Goal: Information Seeking & Learning: Learn about a topic

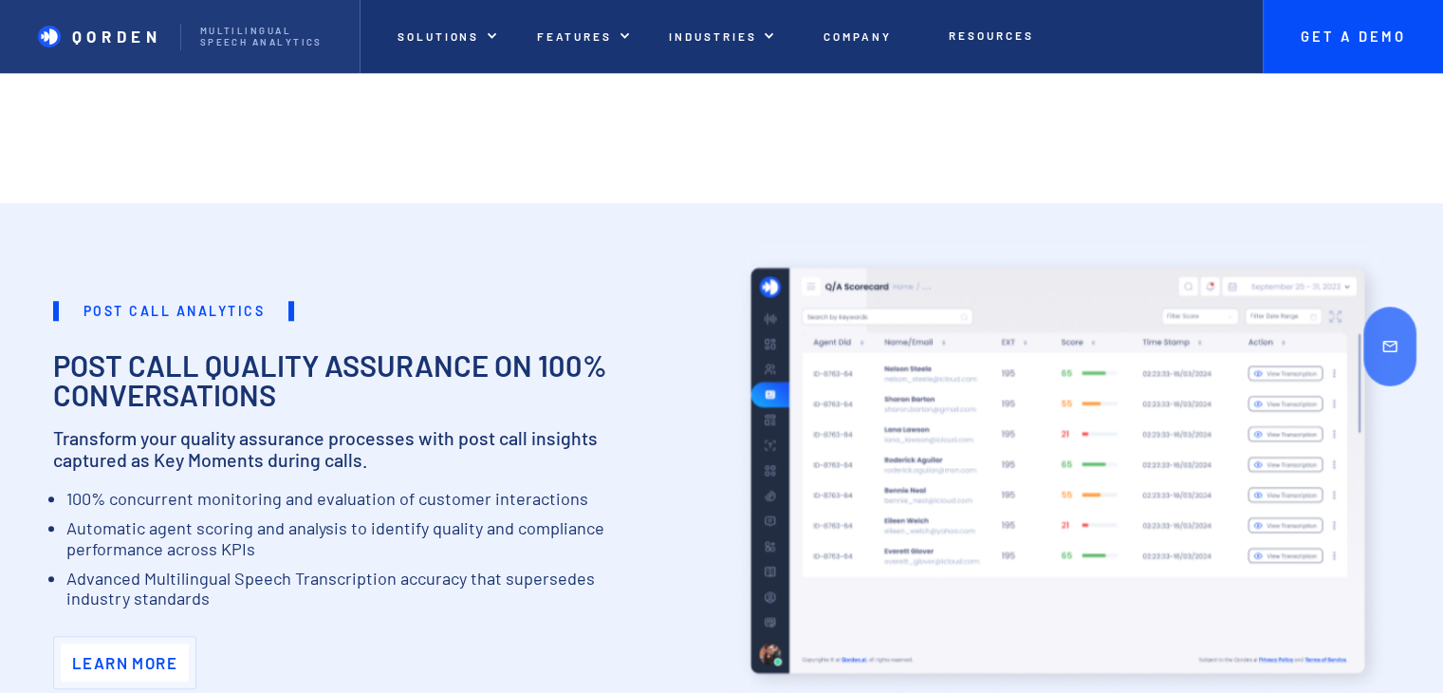
scroll to position [1708, 0]
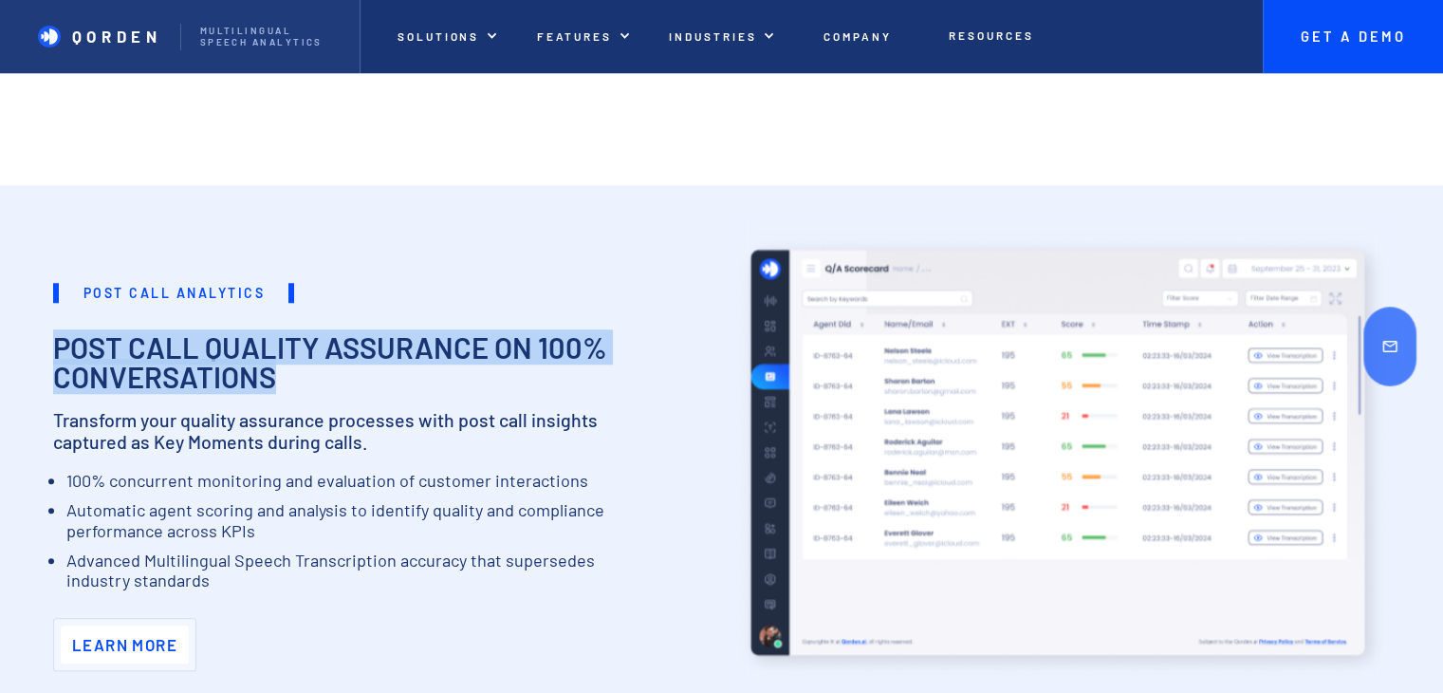
drag, startPoint x: 285, startPoint y: 388, endPoint x: 53, endPoint y: 352, distance: 234.4
click at [53, 352] on h2 "Post Call quality assurance on 100% conversations" at bounding box center [346, 362] width 586 height 59
copy h2 "Post Call quality assurance on 100% conversations"
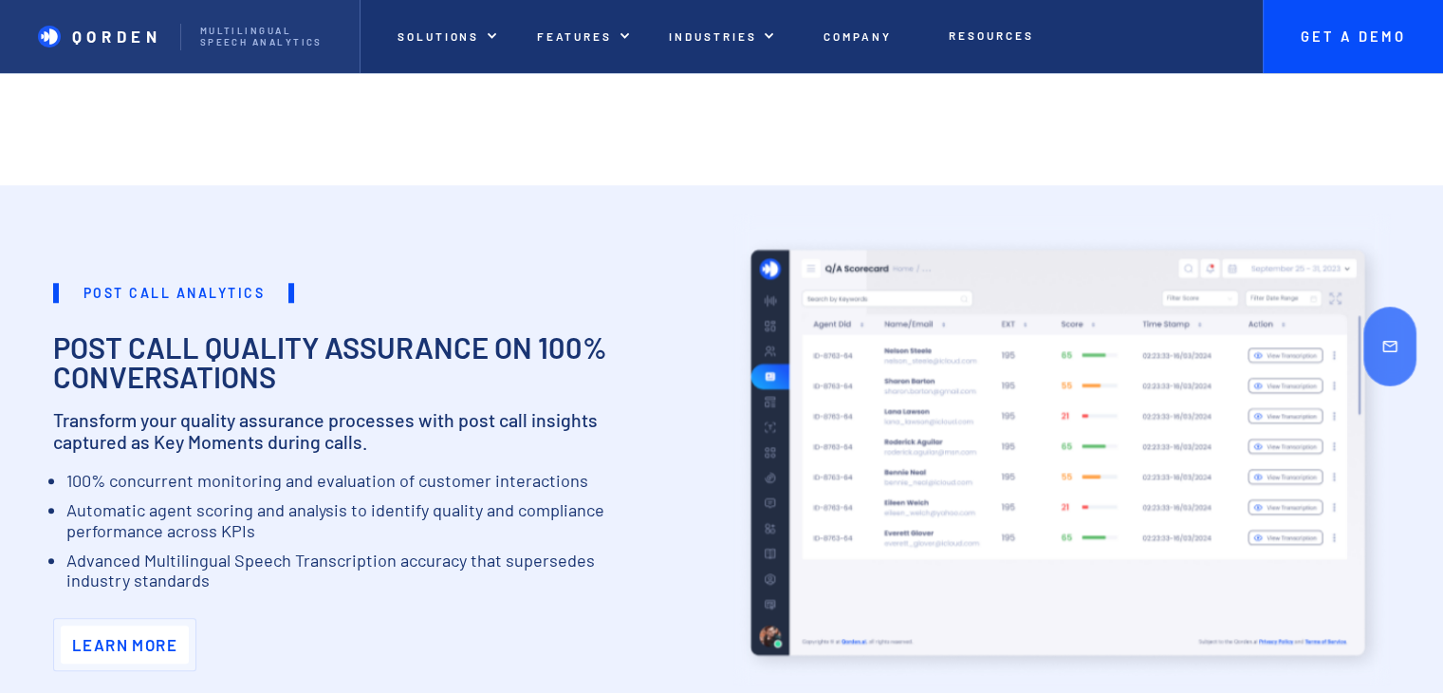
click at [61, 419] on p "Transform your quality assurance processes with post call insights captured as …" at bounding box center [346, 431] width 586 height 45
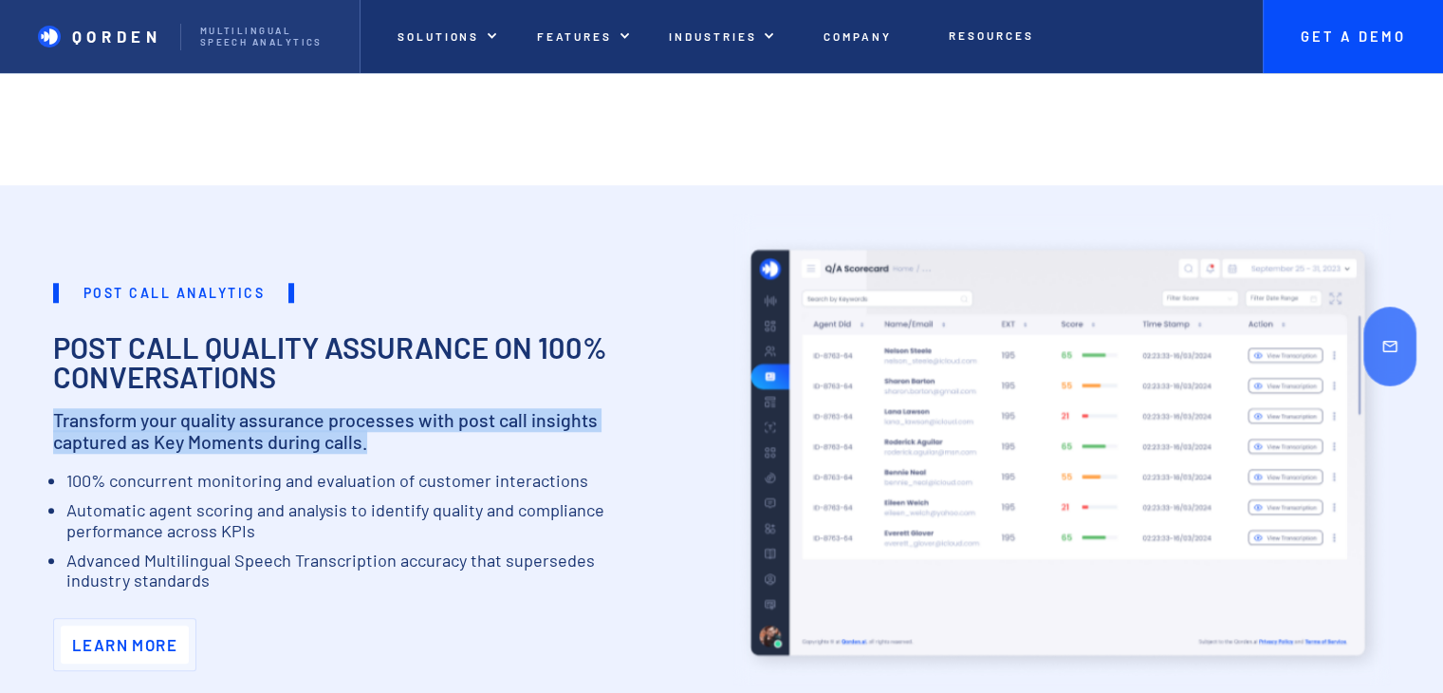
drag, startPoint x: 52, startPoint y: 416, endPoint x: 363, endPoint y: 444, distance: 312.6
click at [363, 444] on div "Post call Analytics Post Call quality assurance on 100% conversations Transform…" at bounding box center [721, 435] width 1443 height 551
copy p "Transform your quality assurance processes with post call insights captured as …"
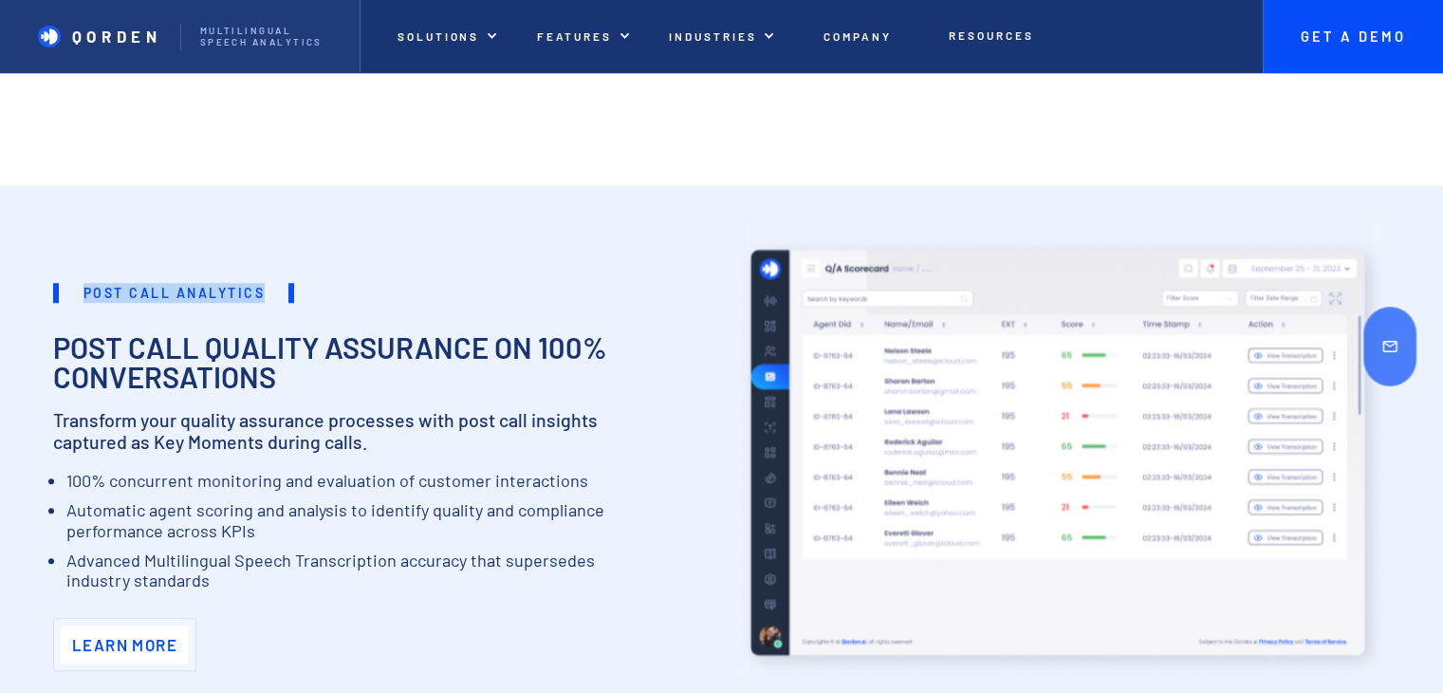
drag, startPoint x: 270, startPoint y: 289, endPoint x: 80, endPoint y: 293, distance: 189.8
click at [80, 293] on h1 "Post call Analytics" at bounding box center [173, 293] width 241 height 20
copy h1 "Post call Analytics"
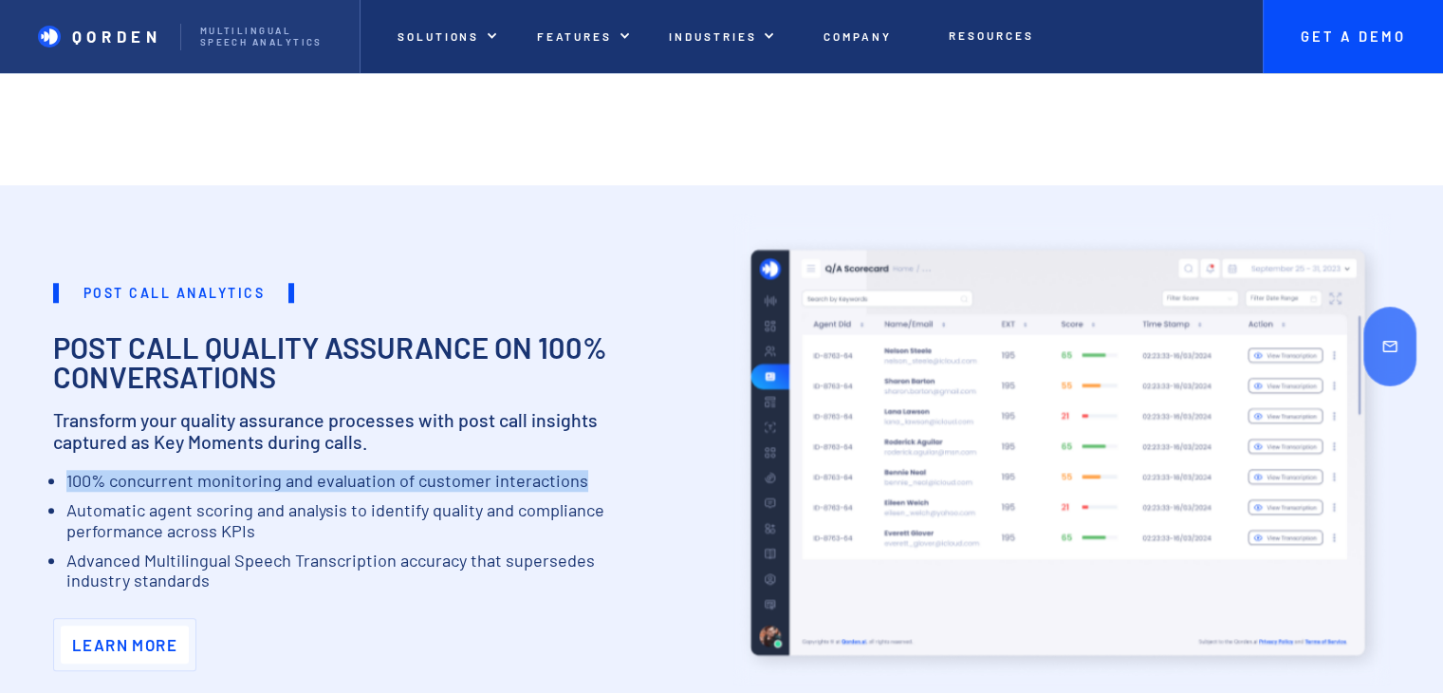
drag, startPoint x: 65, startPoint y: 483, endPoint x: 616, endPoint y: 464, distance: 551.7
click at [616, 464] on div "Post call Analytics Post Call quality assurance on 100% conversations Transform…" at bounding box center [381, 470] width 657 height 429
copy li "100% concurrent monitoring and evaluation of customer interactions"
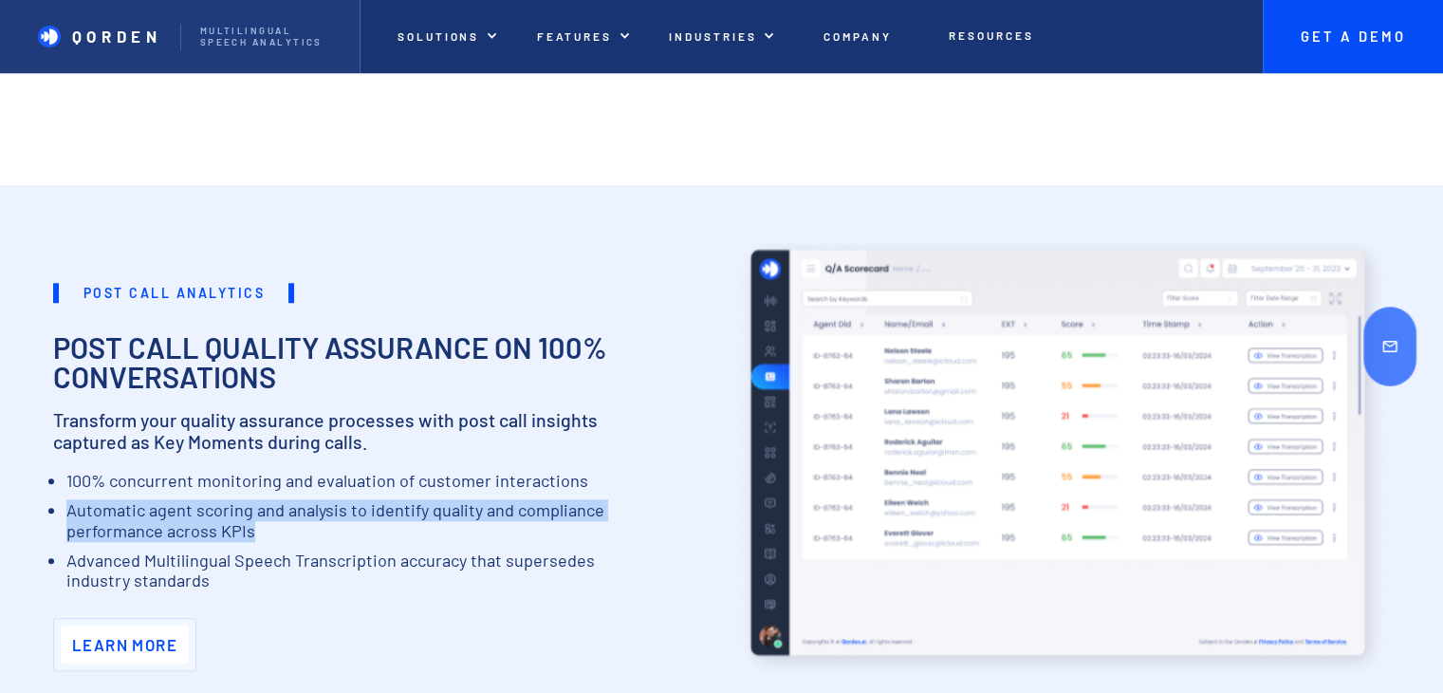
drag, startPoint x: 59, startPoint y: 502, endPoint x: 271, endPoint y: 530, distance: 214.4
click at [271, 530] on ul "100% concurrent monitoring and evaluation of customer interactions Automatic ag…" at bounding box center [346, 536] width 586 height 130
copy li "Automatic agent scoring and analysis to identify quality and compliance perform…"
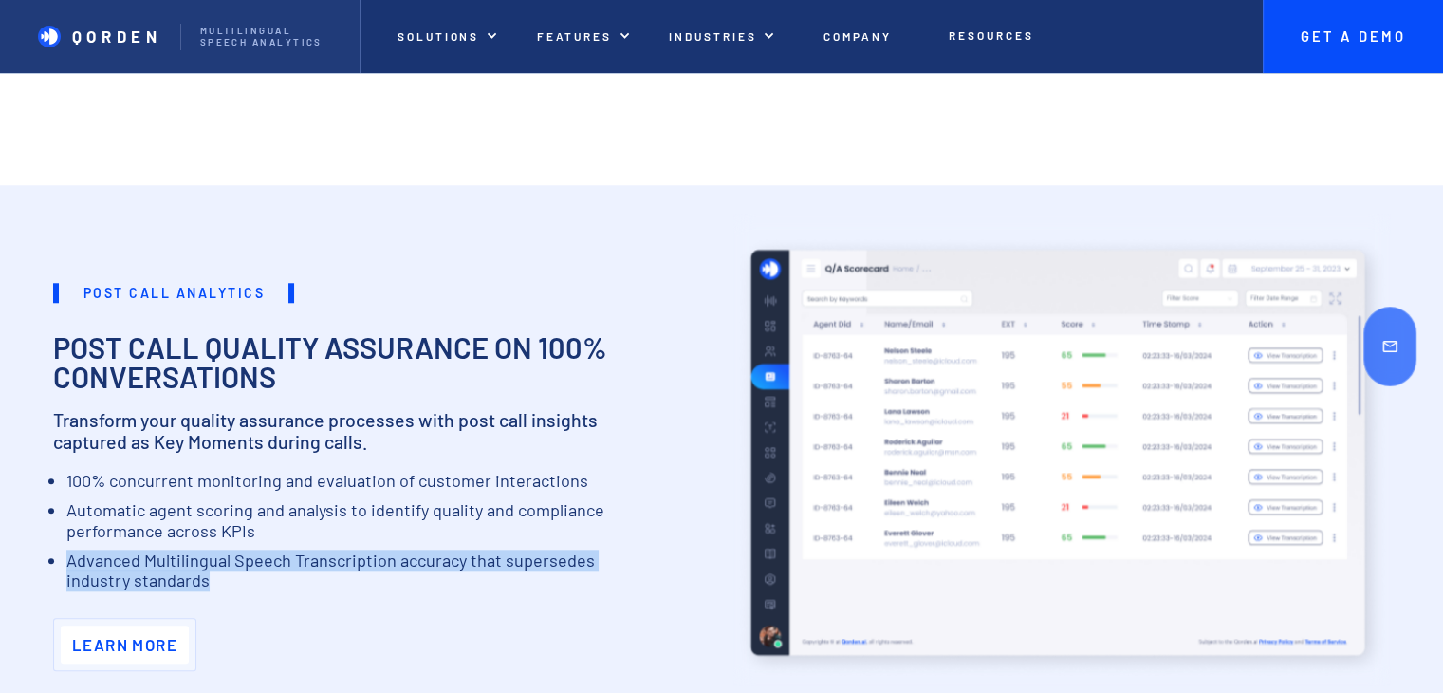
drag, startPoint x: 65, startPoint y: 563, endPoint x: 232, endPoint y: 588, distance: 169.0
click at [232, 588] on ul "100% concurrent monitoring and evaluation of customer interactions Automatic ag…" at bounding box center [346, 536] width 586 height 130
copy li "Advanced Multilingual Speech Transcription accuracy that supersedes industry st…"
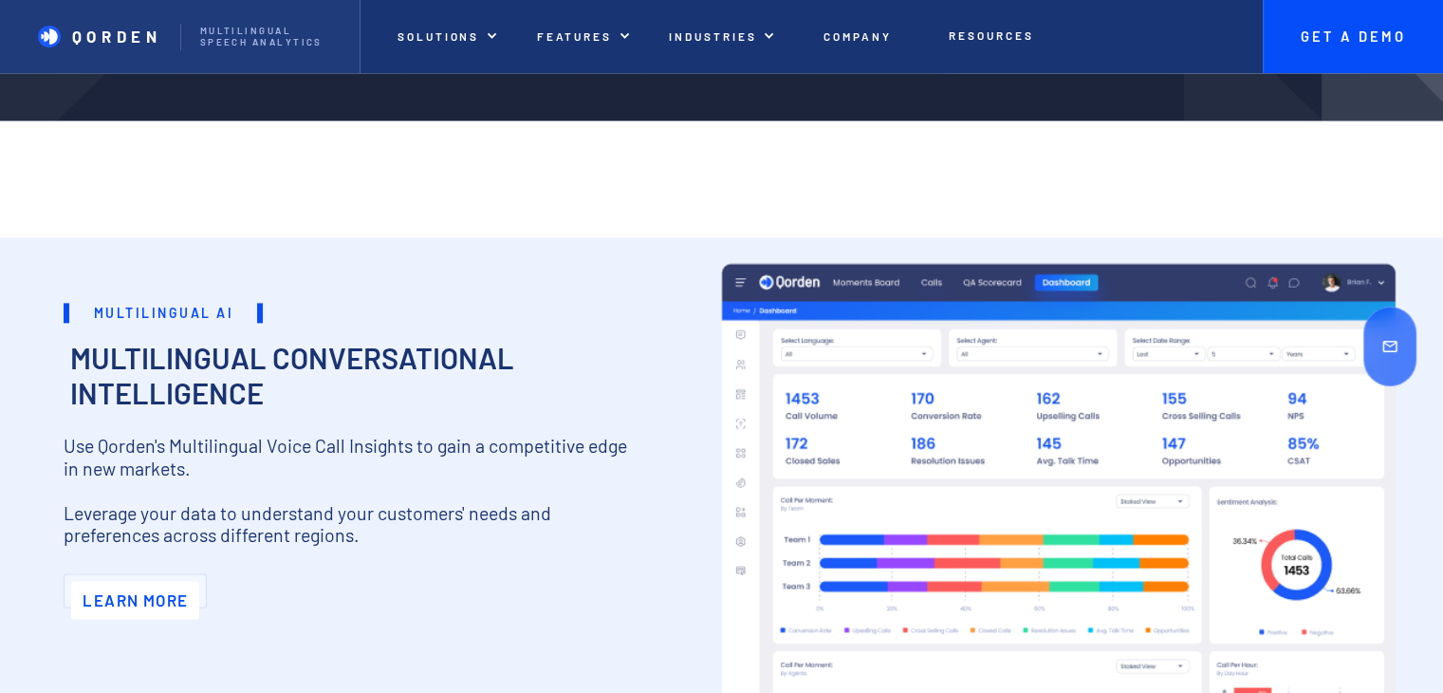
scroll to position [2657, 0]
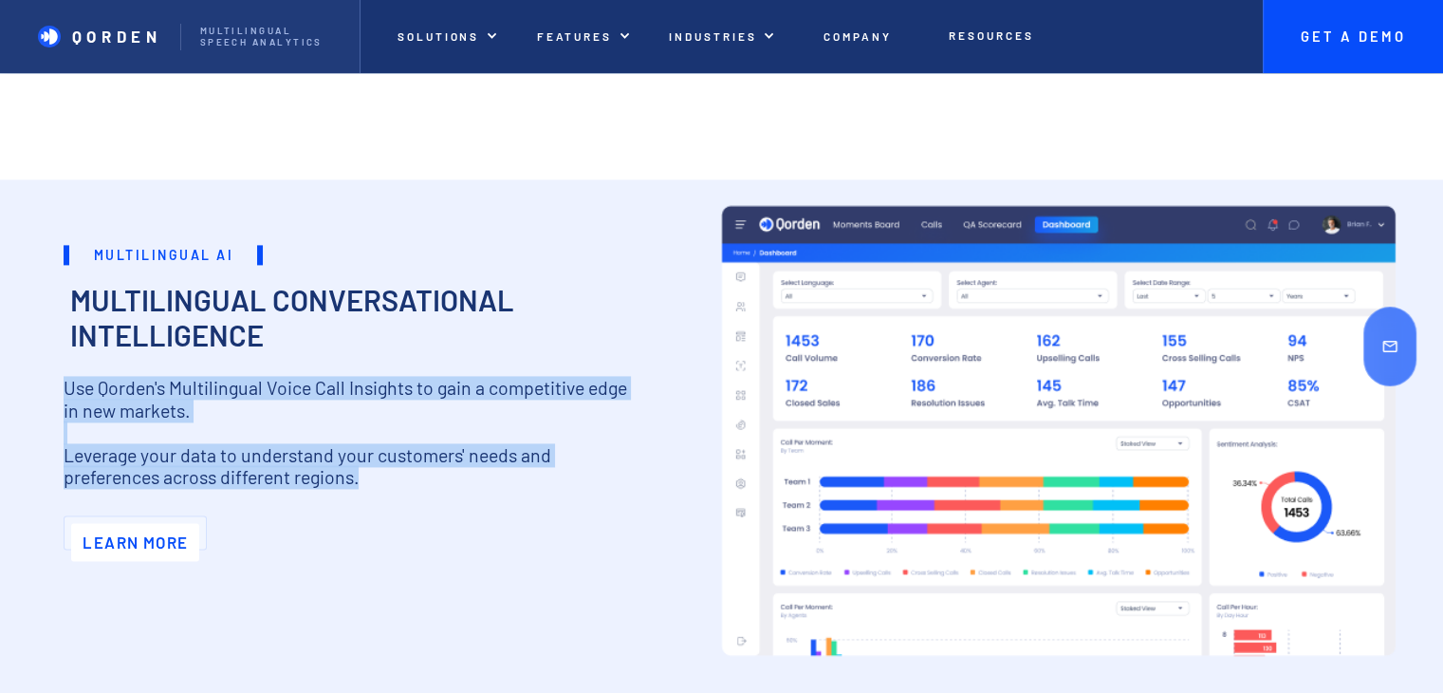
drag, startPoint x: 54, startPoint y: 376, endPoint x: 361, endPoint y: 493, distance: 328.0
click at [361, 493] on div "Multilingual AI Multilingual AI Multilingual Conversational Intelligence Use Qo…" at bounding box center [355, 437] width 710 height 517
copy p "Use Qorden's Multilingual Voice Call Insights to gain a competitive edge in new…"
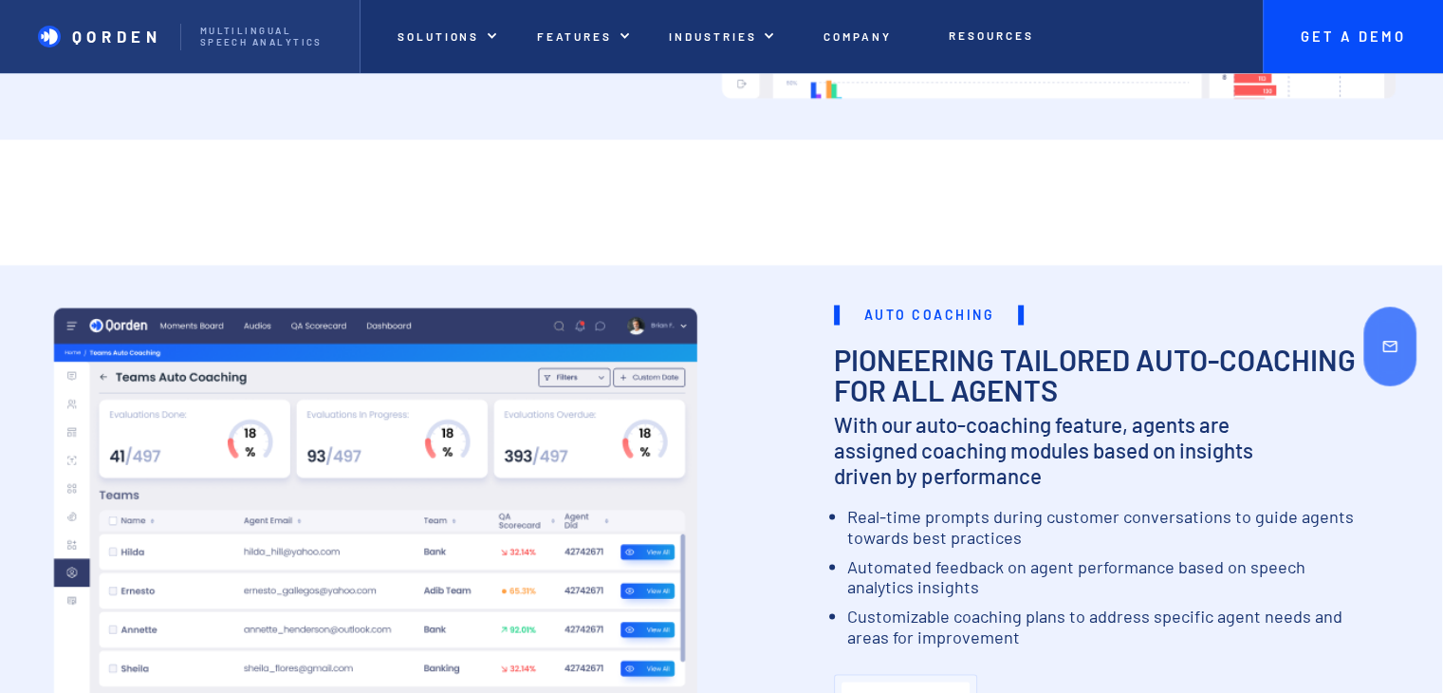
scroll to position [3227, 0]
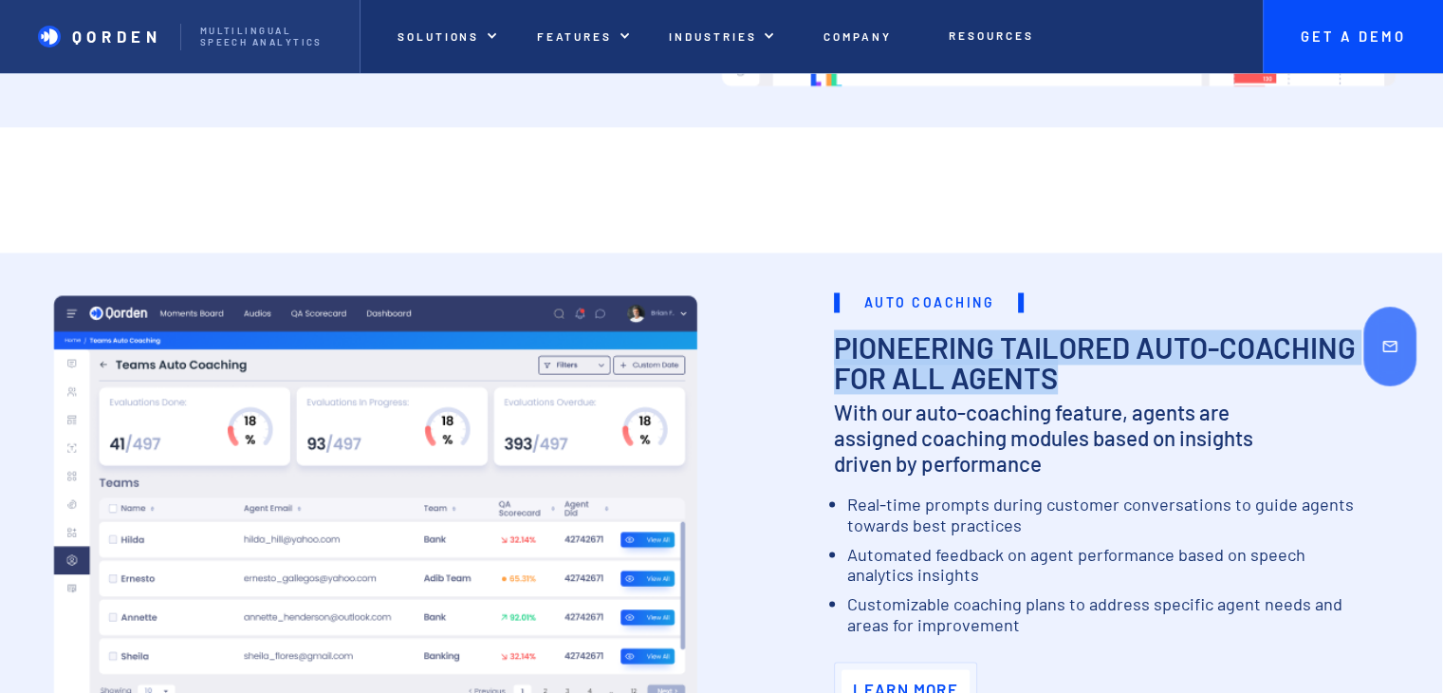
drag, startPoint x: 841, startPoint y: 341, endPoint x: 1052, endPoint y: 377, distance: 214.7
click at [1052, 377] on h2 "Pioneering tailored auto-coaching for all agents" at bounding box center [1102, 362] width 536 height 59
copy h2 "Pioneering tailored auto-coaching for all agents"
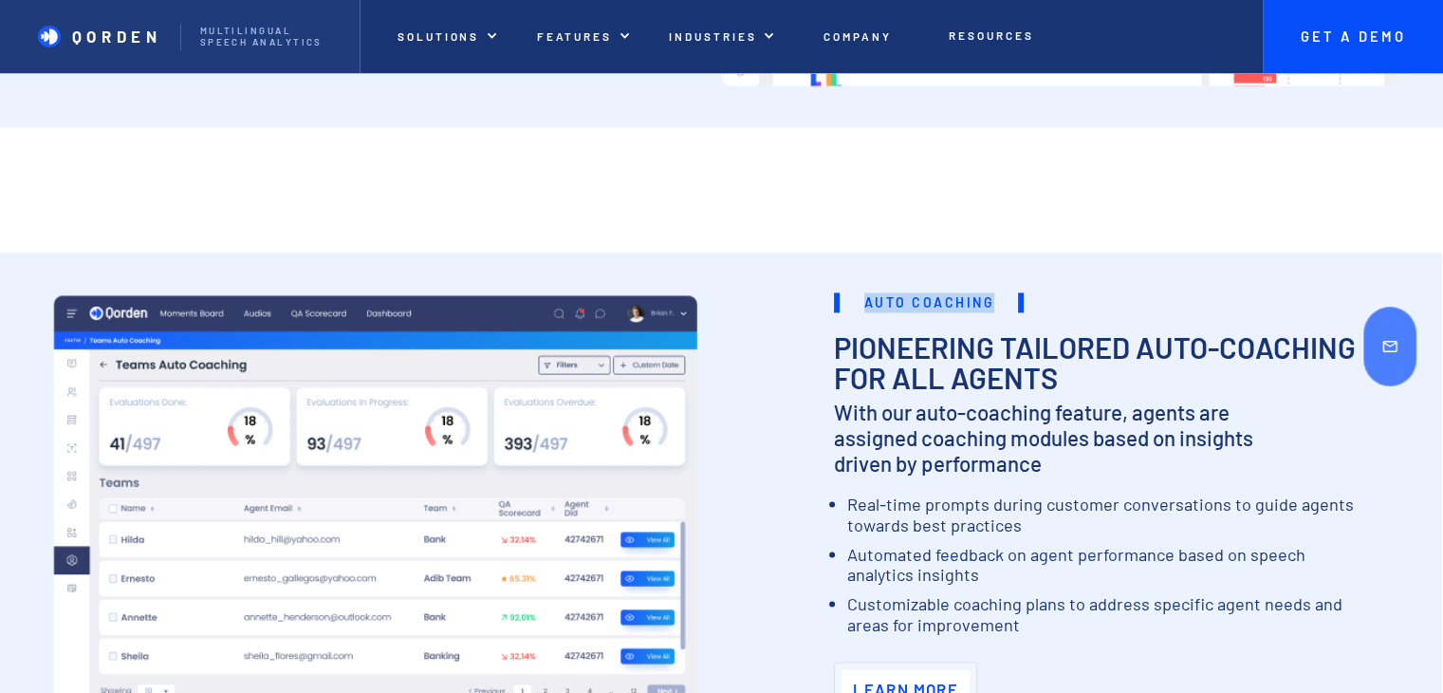
drag, startPoint x: 862, startPoint y: 301, endPoint x: 999, endPoint y: 302, distance: 137.6
click at [999, 302] on h1 "AUTO COACHING" at bounding box center [929, 302] width 190 height 20
copy strong "AUTO COACHING"
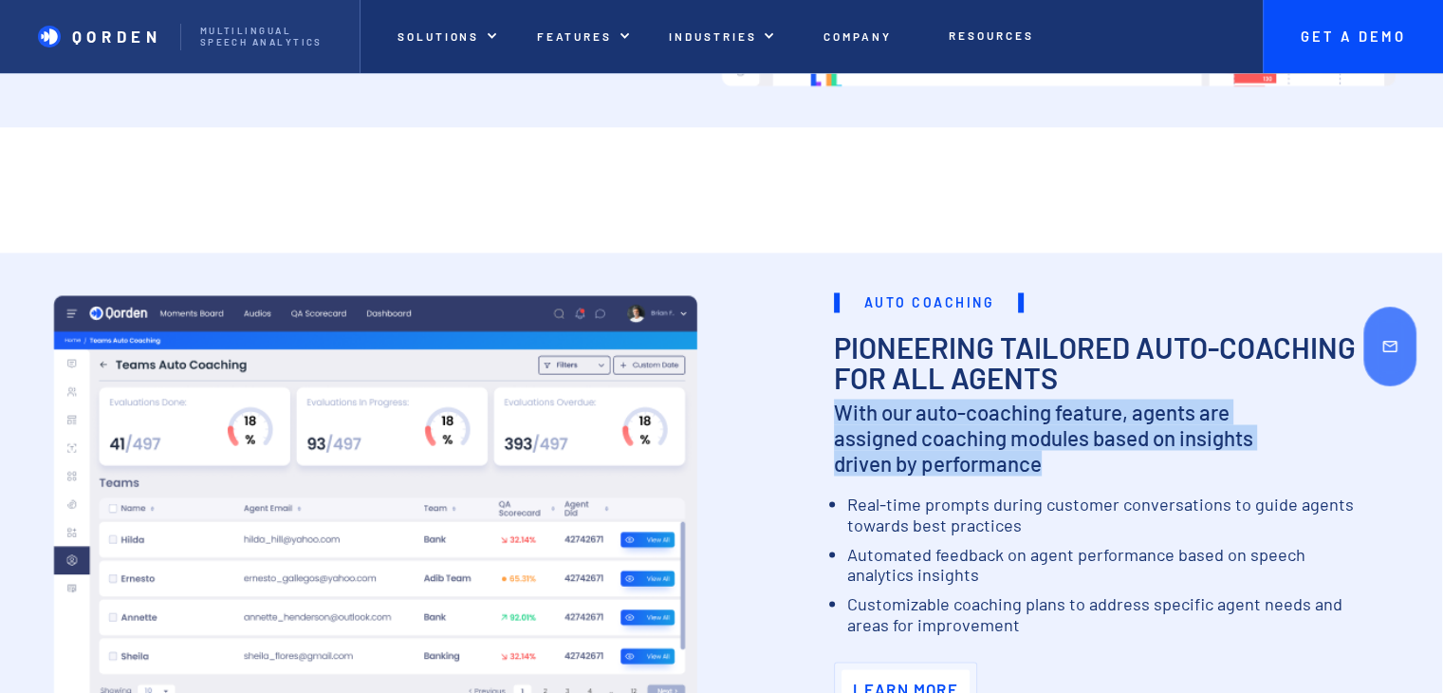
drag, startPoint x: 820, startPoint y: 407, endPoint x: 1038, endPoint y: 460, distance: 224.7
click at [1038, 460] on div "AUTO COACHING Pioneering tailored auto-coaching for all agents With our auto-co…" at bounding box center [1109, 503] width 589 height 434
copy p "With our auto-coaching feature, agents are assigned coaching modules based on i…"
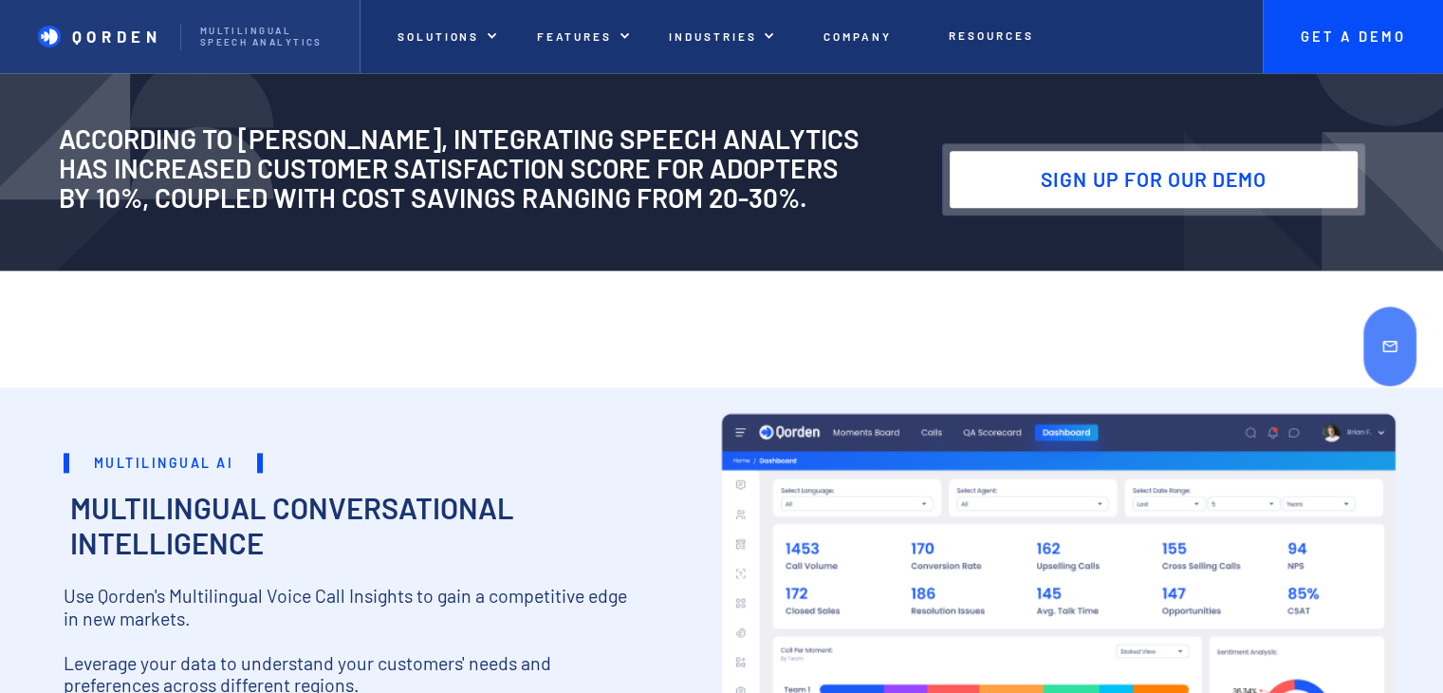
scroll to position [2373, 0]
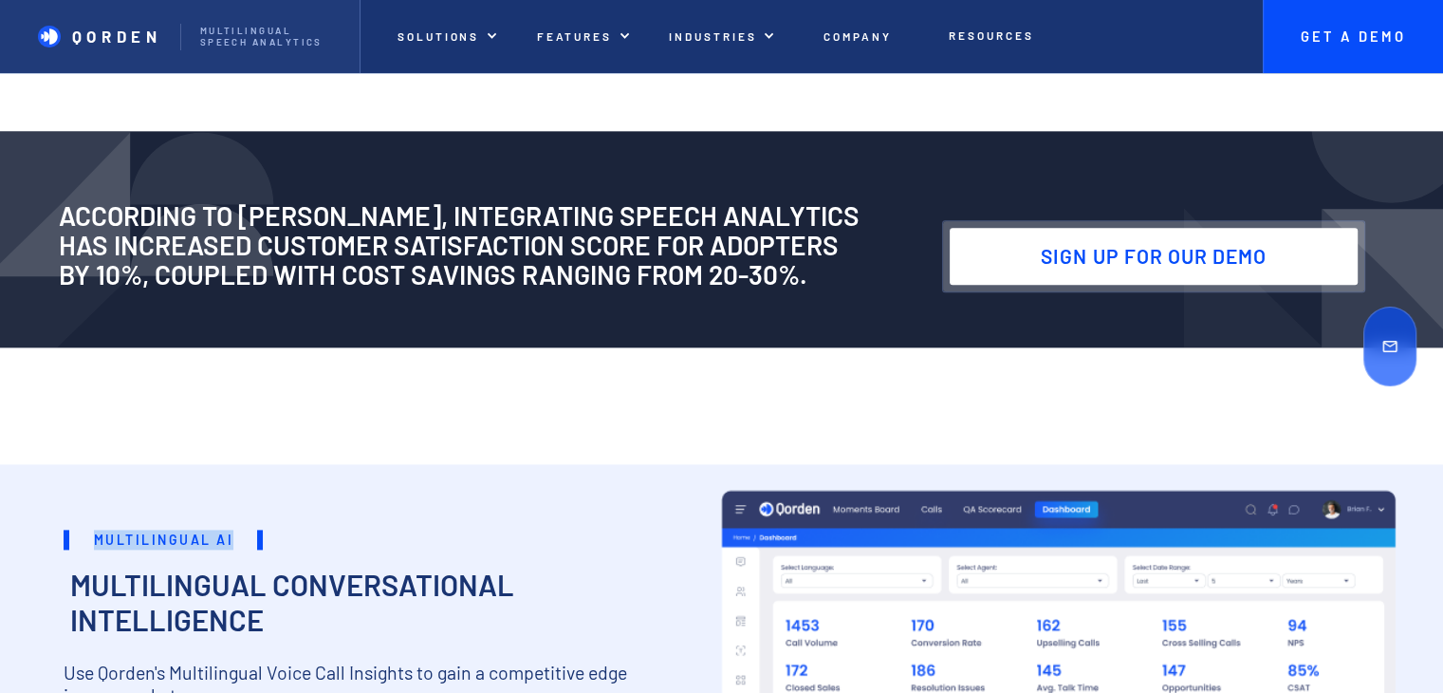
drag, startPoint x: 91, startPoint y: 531, endPoint x: 235, endPoint y: 536, distance: 144.4
click at [235, 536] on h1 "Multilingual AI" at bounding box center [163, 540] width 199 height 20
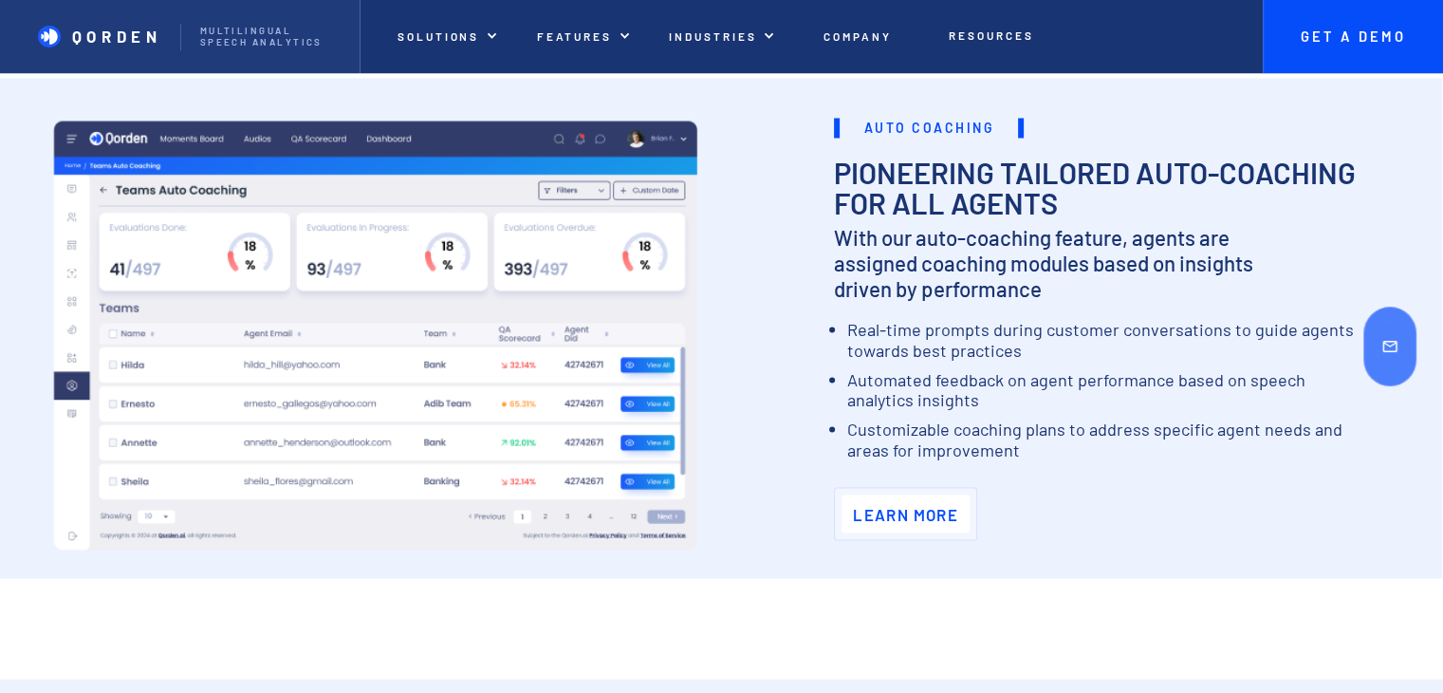
scroll to position [3322, 0]
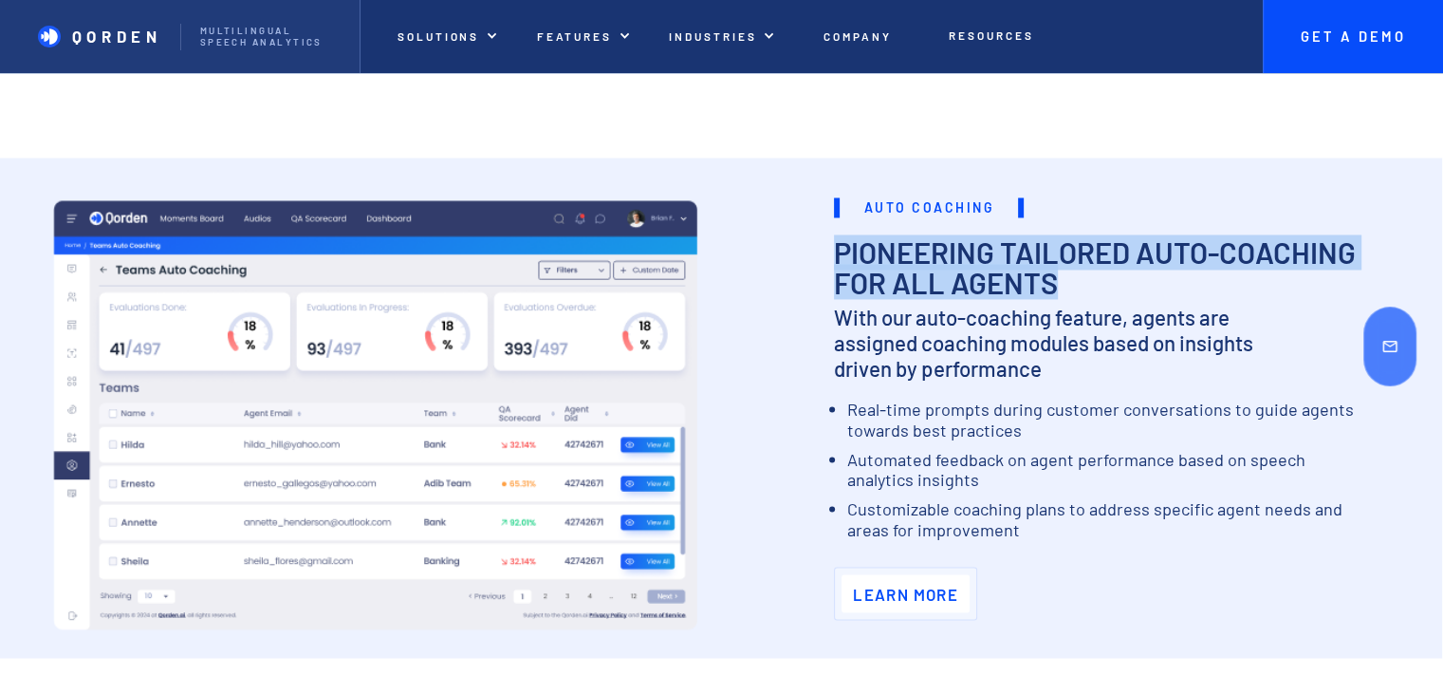
drag, startPoint x: 833, startPoint y: 244, endPoint x: 1160, endPoint y: 282, distance: 328.7
click at [1160, 282] on h2 "Pioneering tailored auto-coaching for all agents" at bounding box center [1102, 267] width 536 height 59
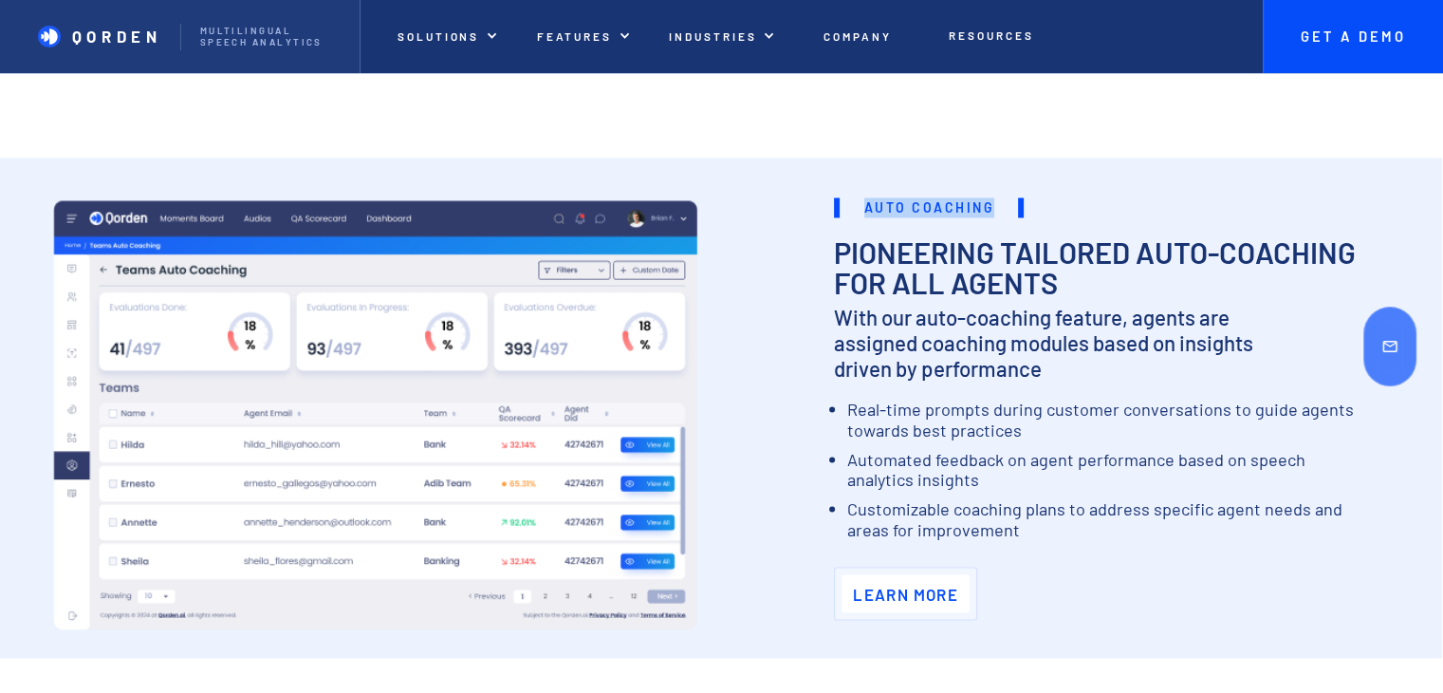
drag, startPoint x: 866, startPoint y: 205, endPoint x: 987, endPoint y: 206, distance: 121.5
click at [987, 206] on strong "AUTO COACHING" at bounding box center [930, 207] width 131 height 16
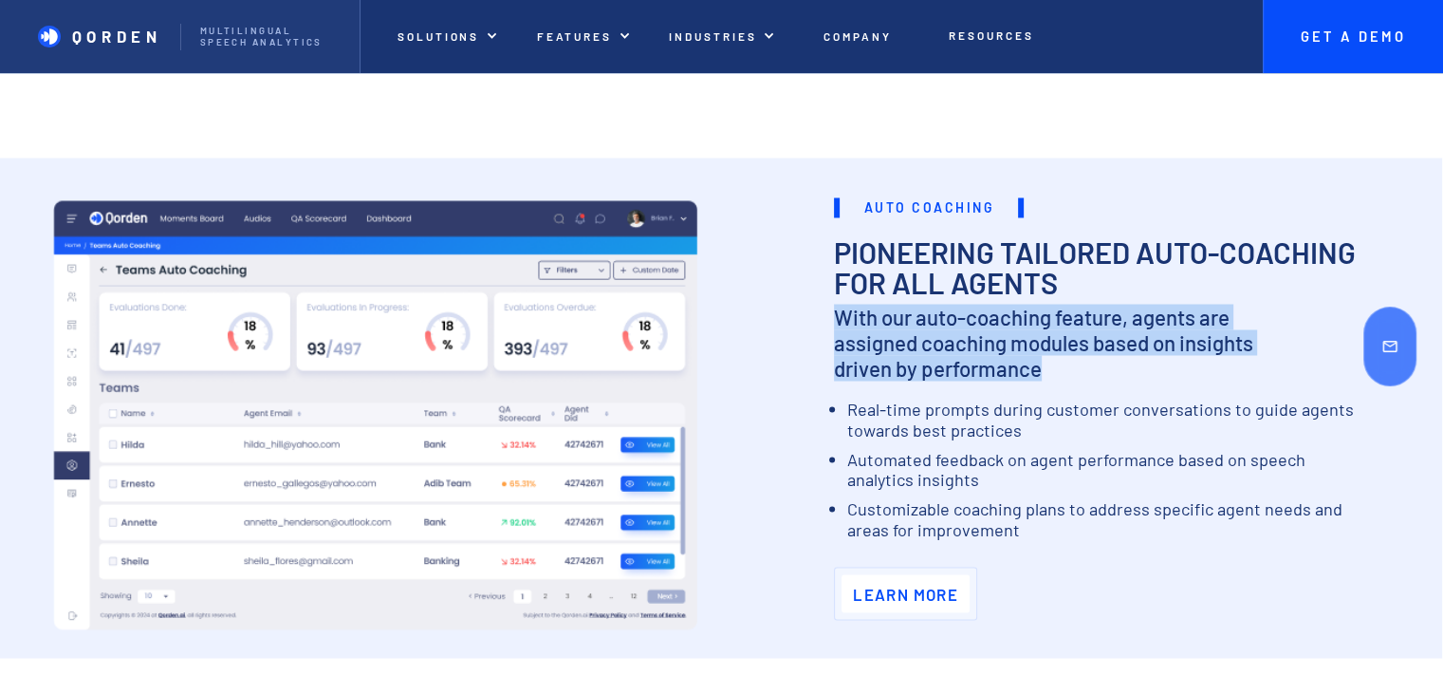
drag, startPoint x: 824, startPoint y: 305, endPoint x: 1044, endPoint y: 369, distance: 229.4
click at [1044, 369] on div "AUTO COACHING Pioneering tailored auto-coaching for all agents With our auto-co…" at bounding box center [1055, 408] width 670 height 434
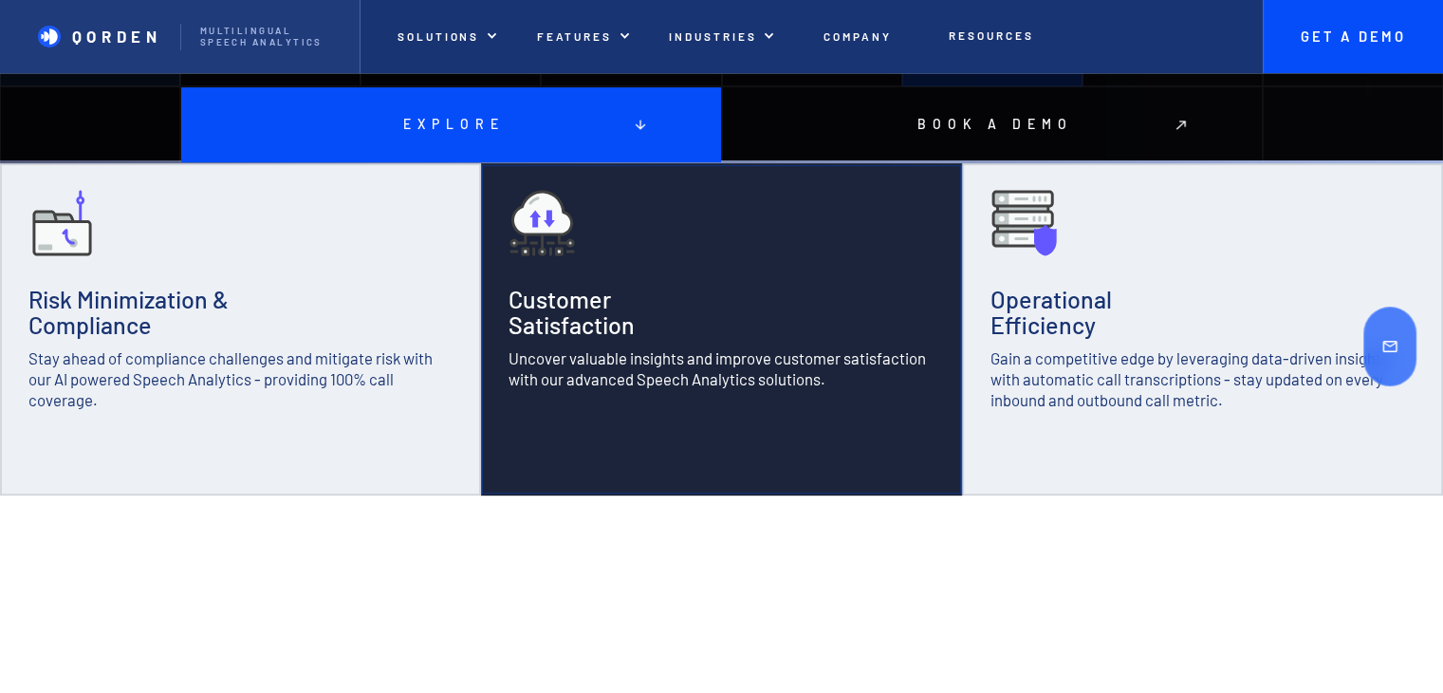
scroll to position [569, 0]
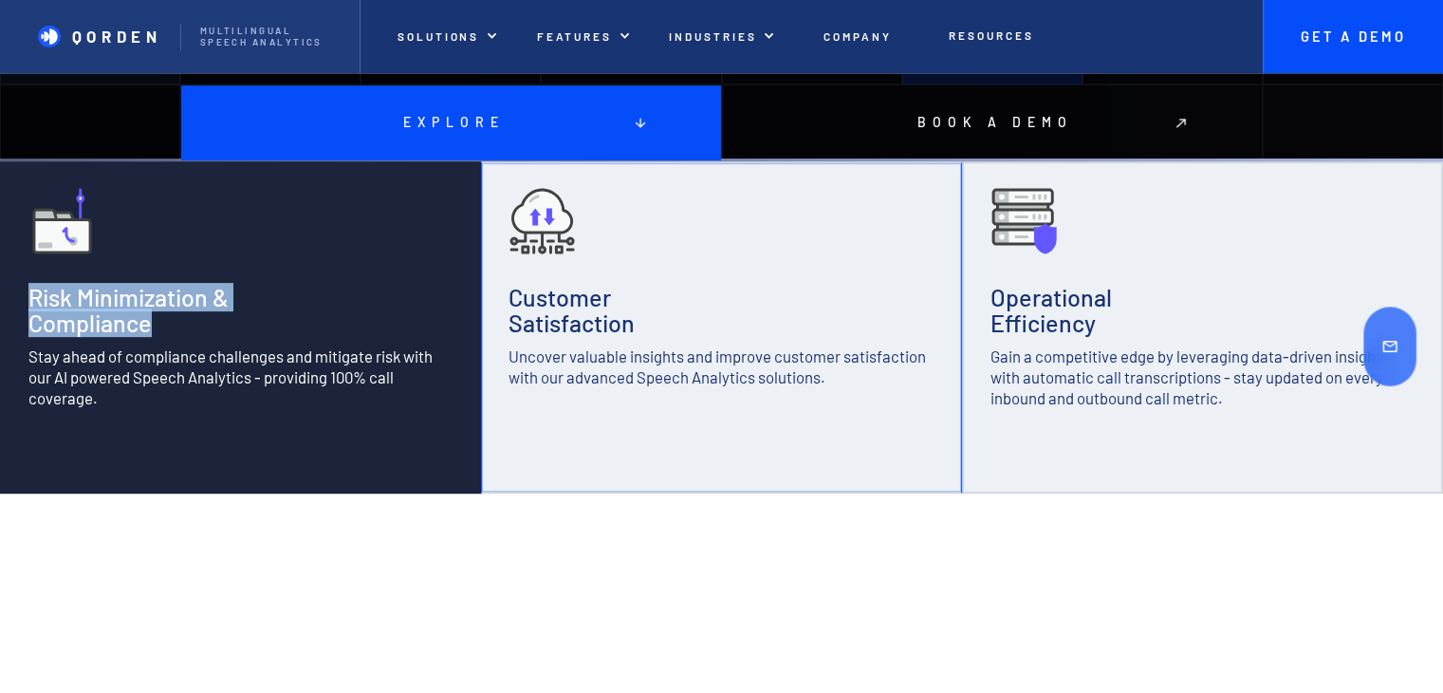
drag, startPoint x: 30, startPoint y: 292, endPoint x: 155, endPoint y: 327, distance: 129.2
click at [155, 327] on h3 "Risk Minimization & Compliance" at bounding box center [128, 311] width 200 height 52
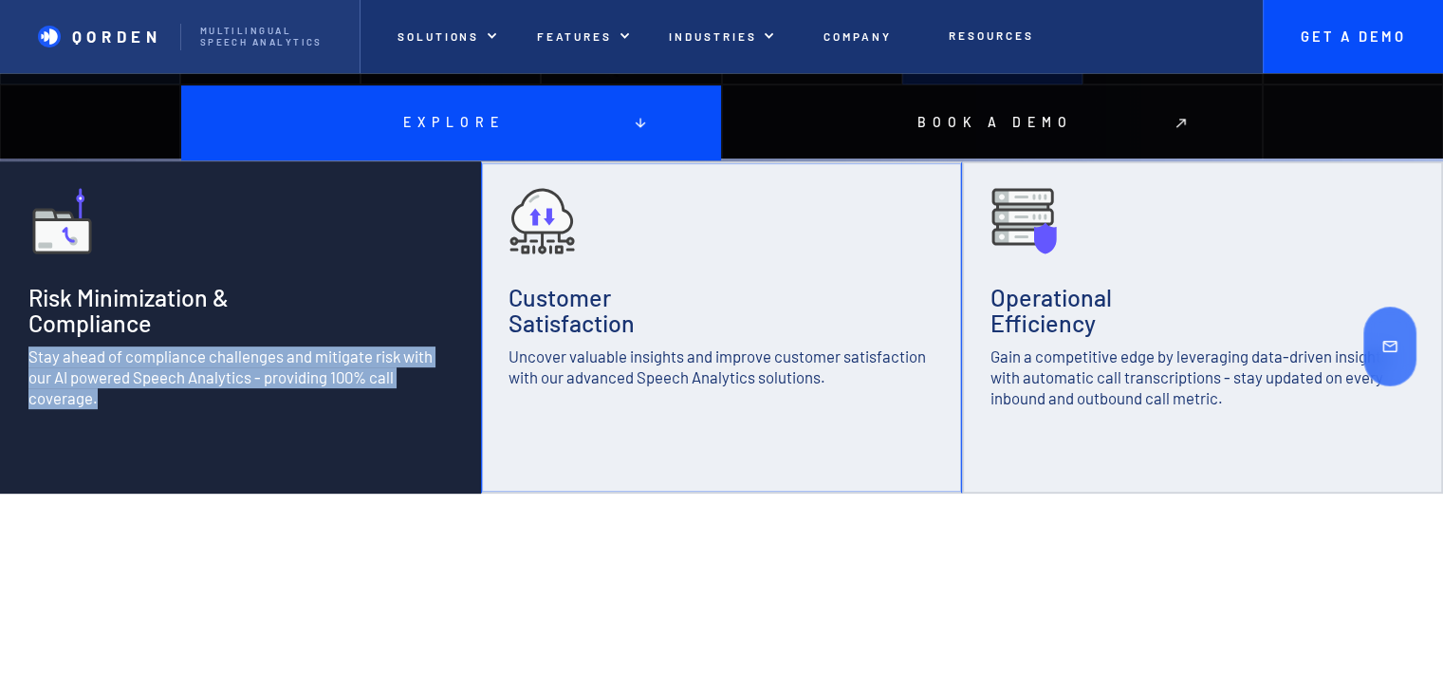
drag, startPoint x: 30, startPoint y: 355, endPoint x: 103, endPoint y: 415, distance: 94.4
click at [103, 415] on div "Risk Minimization & Compliance Stay ahead of compliance challenges and mitigate…" at bounding box center [240, 327] width 481 height 332
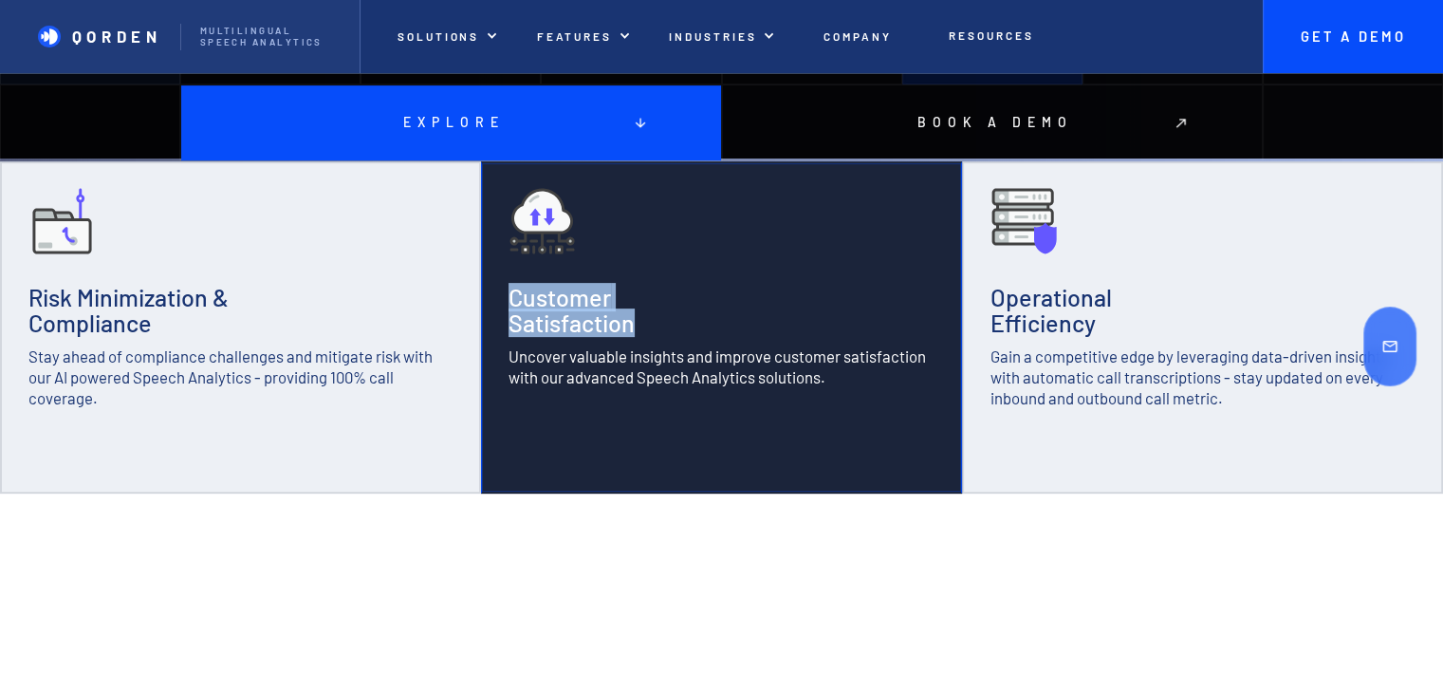
drag, startPoint x: 508, startPoint y: 294, endPoint x: 634, endPoint y: 318, distance: 128.4
click at [634, 318] on h3 "Customer Satisfaction" at bounding box center [572, 311] width 126 height 52
drag, startPoint x: 530, startPoint y: 362, endPoint x: 837, endPoint y: 382, distance: 308.2
click at [838, 382] on div "Customer Satisfaction Uncover valuable insights and improve customer satisfacti…" at bounding box center [721, 327] width 481 height 332
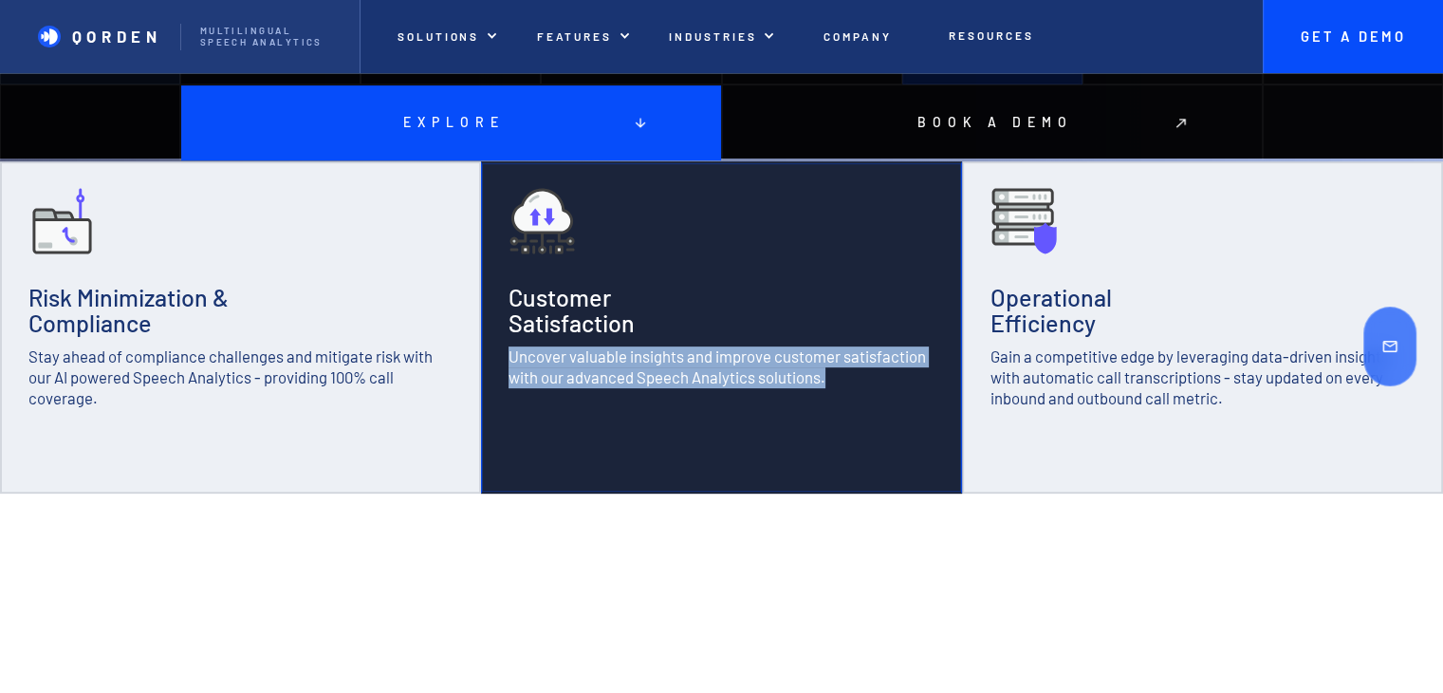
drag, startPoint x: 510, startPoint y: 357, endPoint x: 843, endPoint y: 381, distance: 334.0
click at [843, 381] on p "Uncover valuable insights and improve customer satisfaction with our advanced S…" at bounding box center [722, 367] width 426 height 42
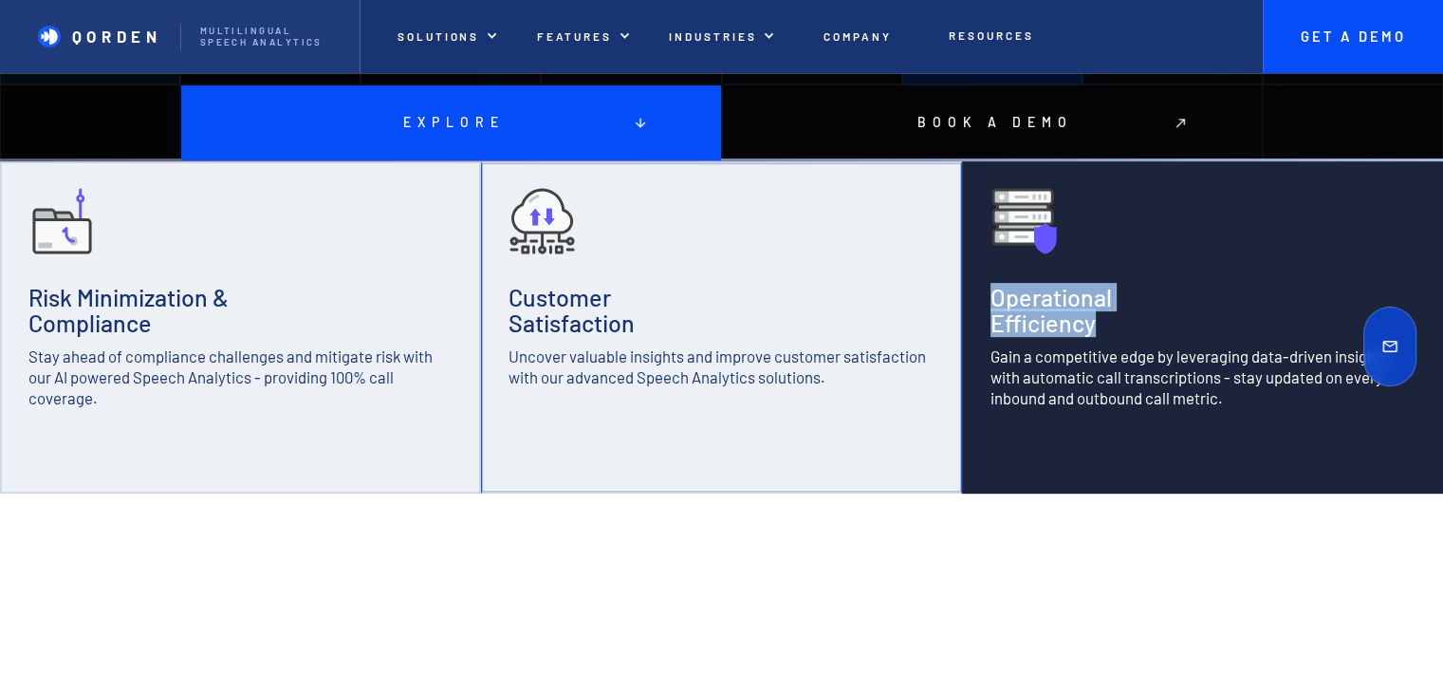
drag, startPoint x: 995, startPoint y: 280, endPoint x: 1100, endPoint y: 317, distance: 111.7
click at [1100, 317] on div "Operational Efficiency Gain a competitive edge by leveraging data-driven insigh…" at bounding box center [1202, 327] width 481 height 332
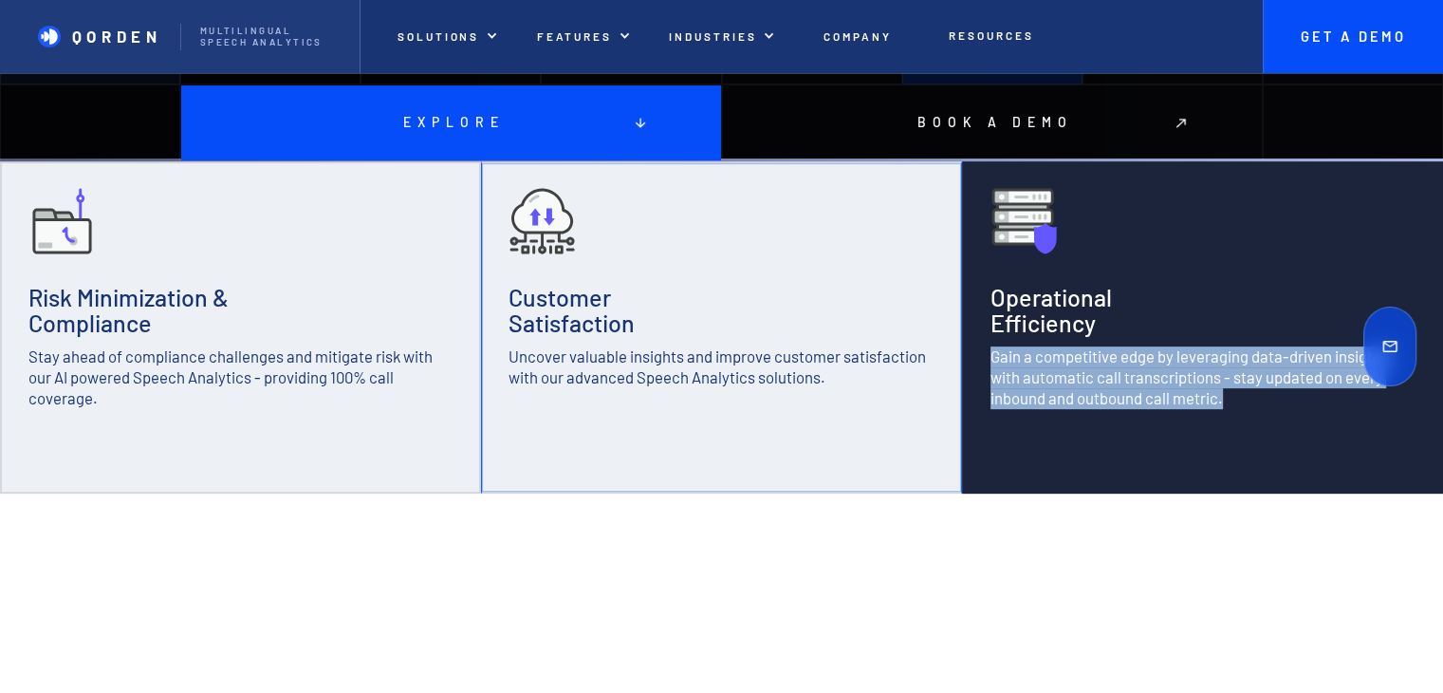
drag, startPoint x: 990, startPoint y: 354, endPoint x: 1229, endPoint y: 396, distance: 242.8
click at [1229, 396] on p "Gain a competitive edge by leveraging data-driven insights with automatic call …" at bounding box center [1203, 377] width 424 height 63
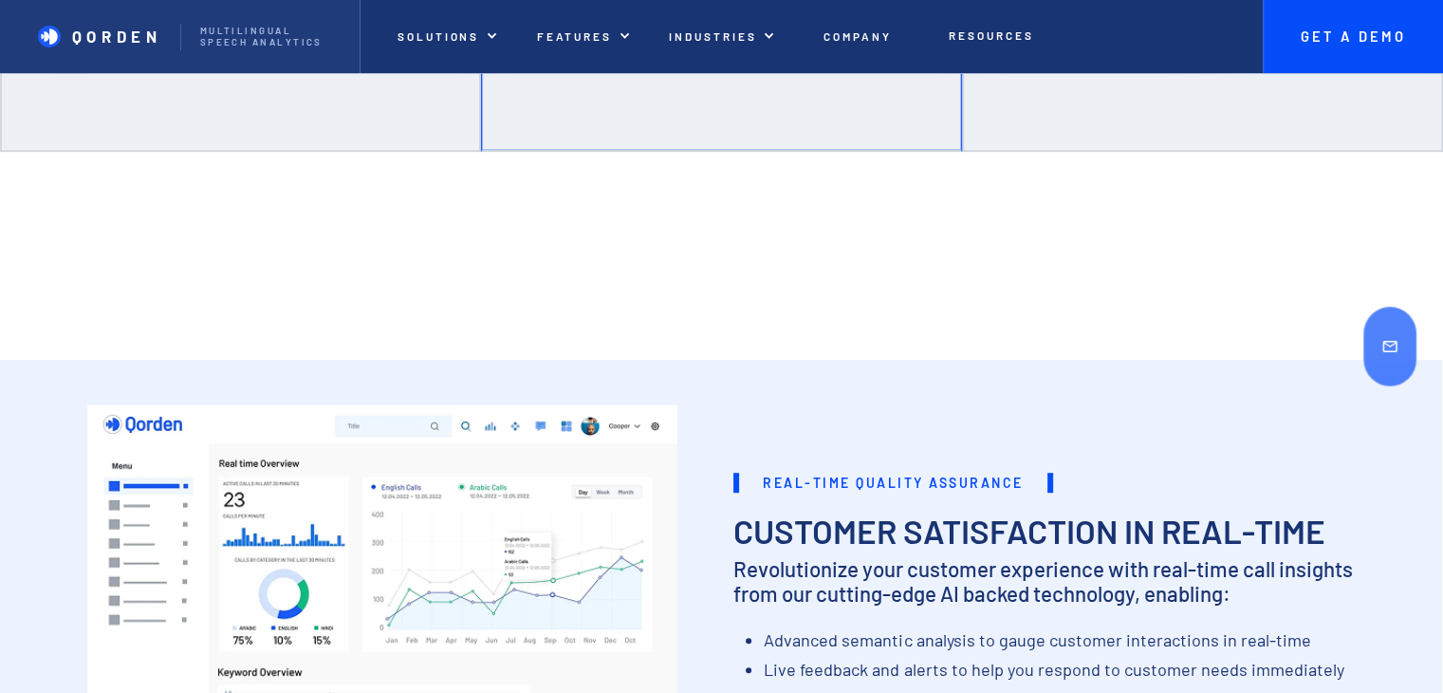
scroll to position [949, 0]
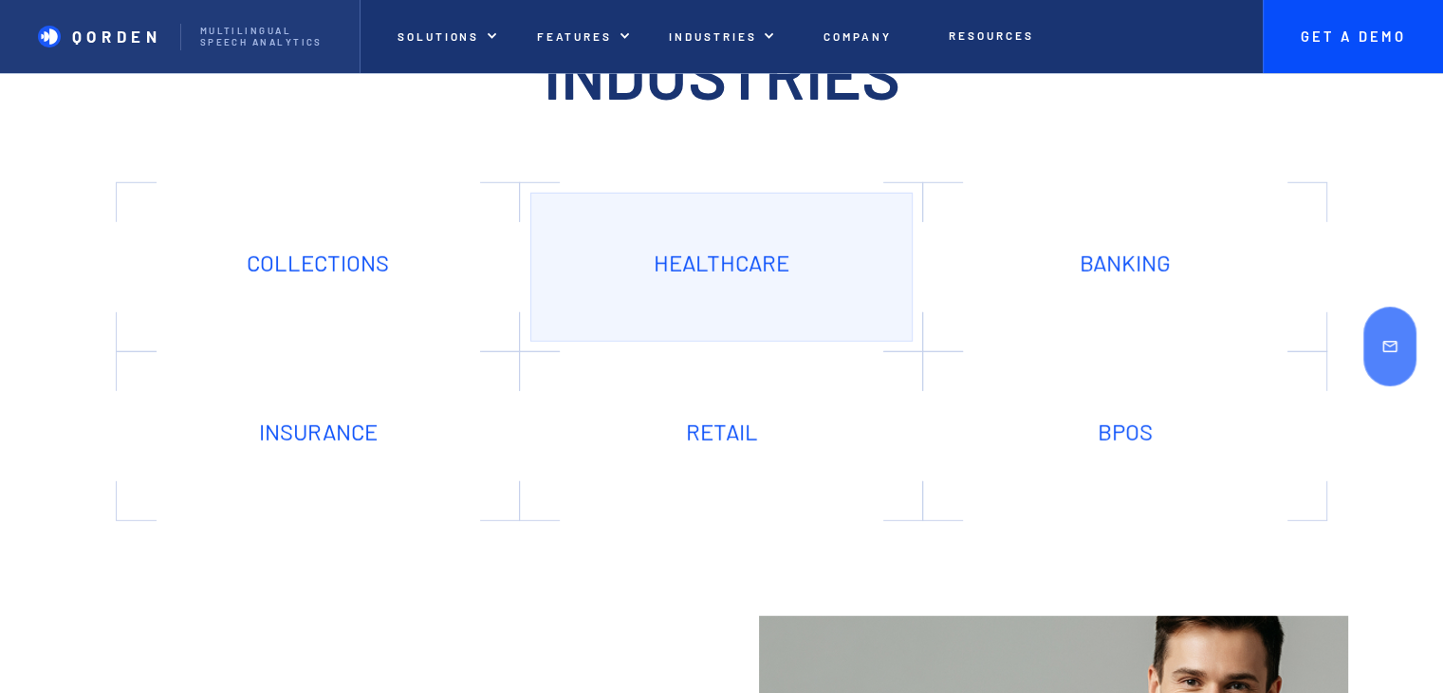
scroll to position [5125, 0]
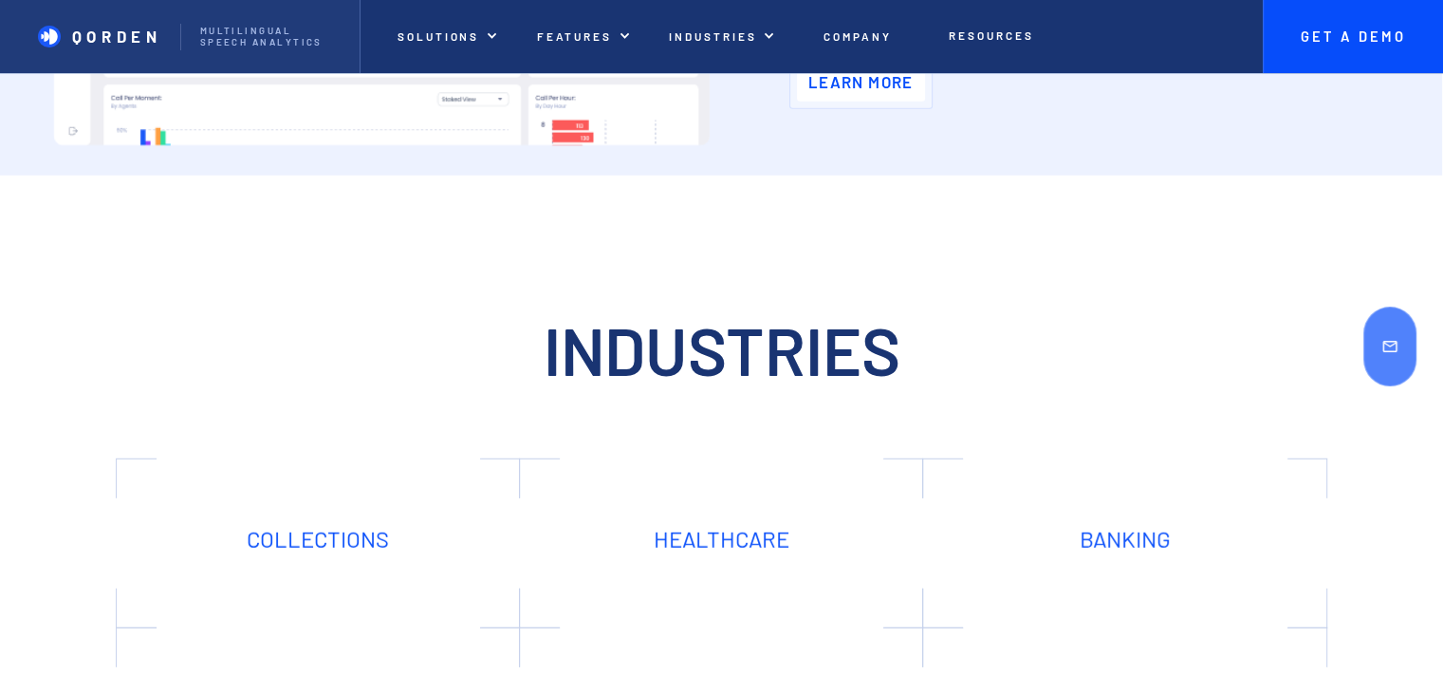
click at [789, 324] on h1 "Industries" at bounding box center [721, 349] width 1443 height 73
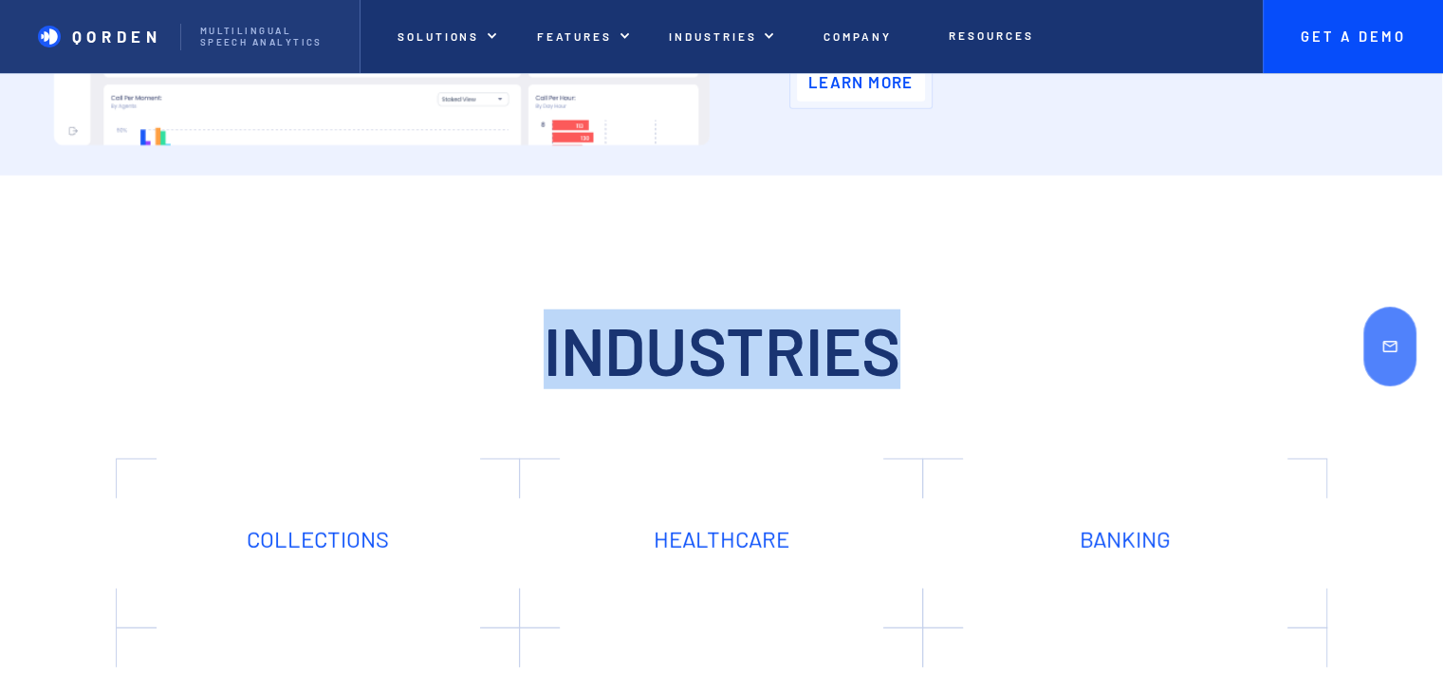
click at [789, 324] on h1 "Industries" at bounding box center [721, 349] width 1443 height 73
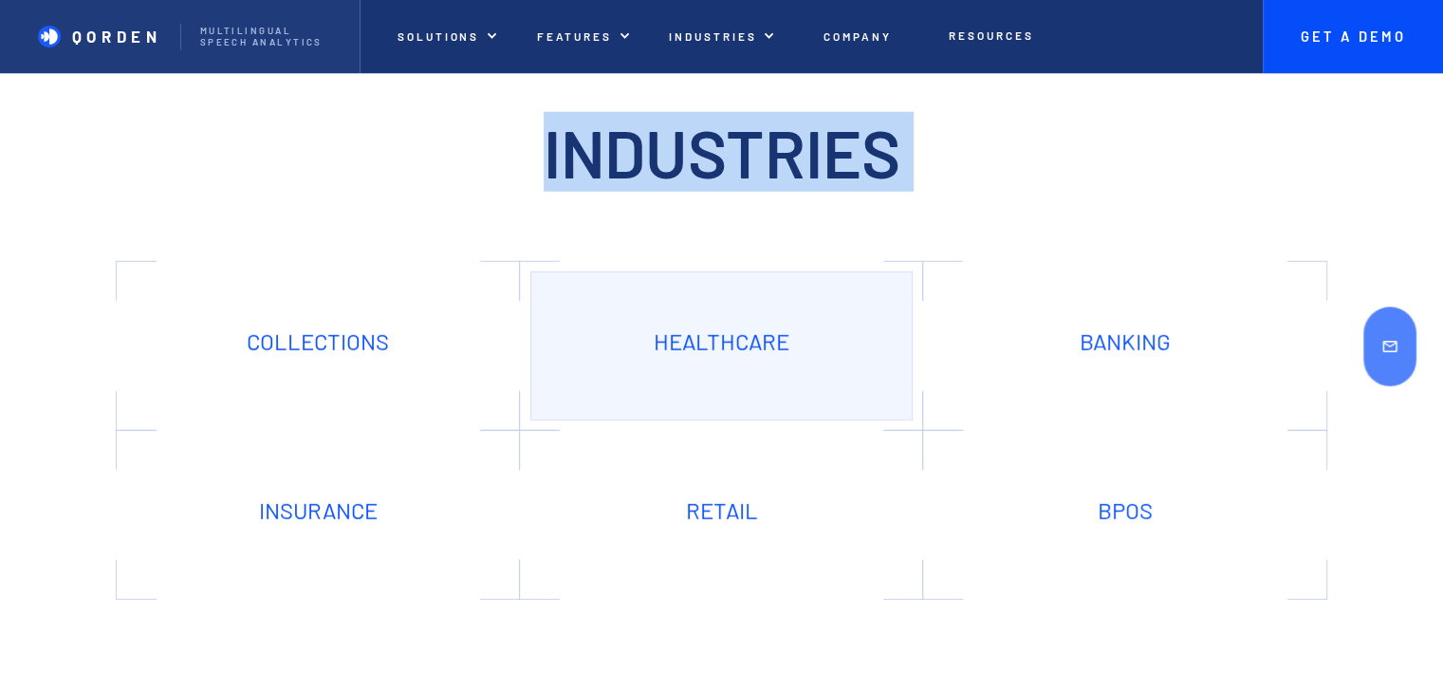
scroll to position [5409, 0]
